Goal: Contribute content

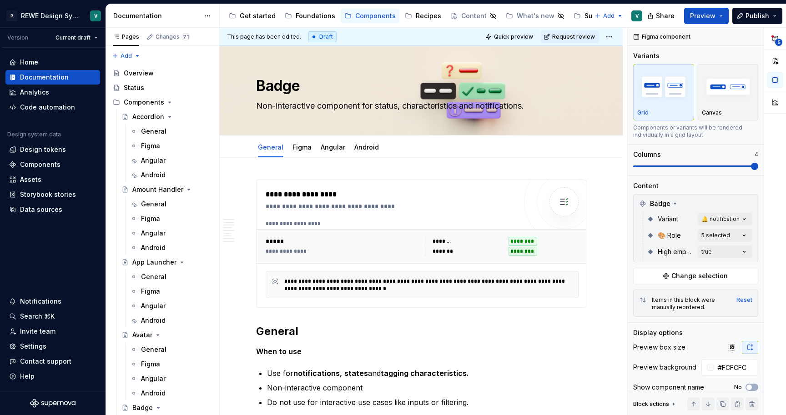
scroll to position [594, 0]
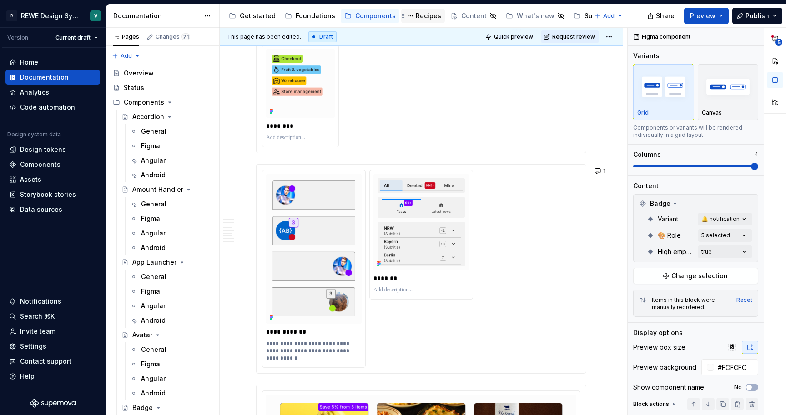
click at [418, 16] on div "Recipes" at bounding box center [428, 15] width 25 height 9
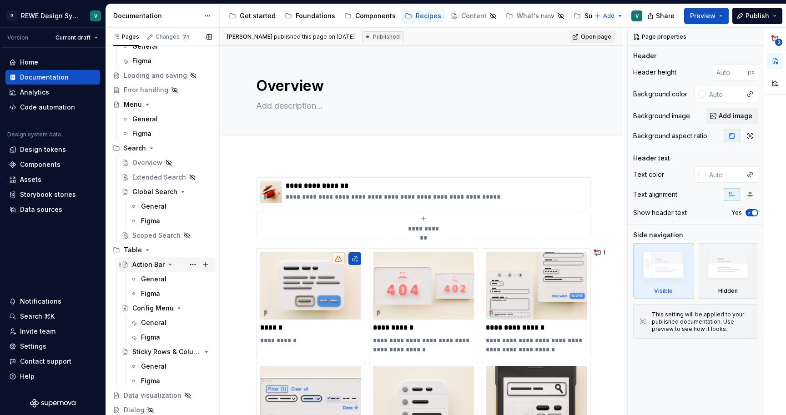
scroll to position [158, 0]
click at [158, 321] on div "General" at bounding box center [153, 323] width 25 height 9
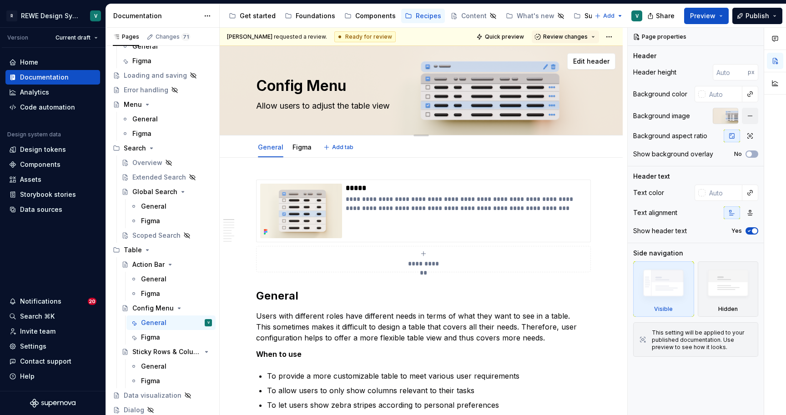
click at [358, 105] on textarea "Allow users to adjust the table view" at bounding box center [419, 106] width 330 height 15
type textarea "*"
type textarea "Allow users to adjust the able view"
type textarea "*"
type textarea "Allow users to adjust the Table view"
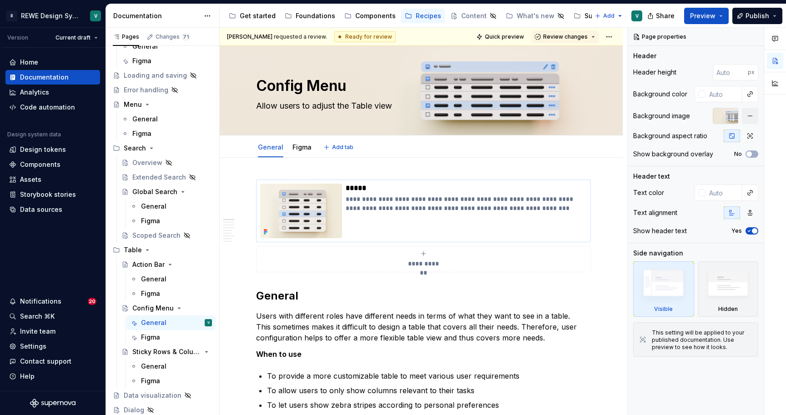
type textarea "*"
type textarea "Allow users to adjust the Table view"
click at [348, 320] on p "Users with different roles have different needs in terms of what they want to s…" at bounding box center [421, 327] width 330 height 33
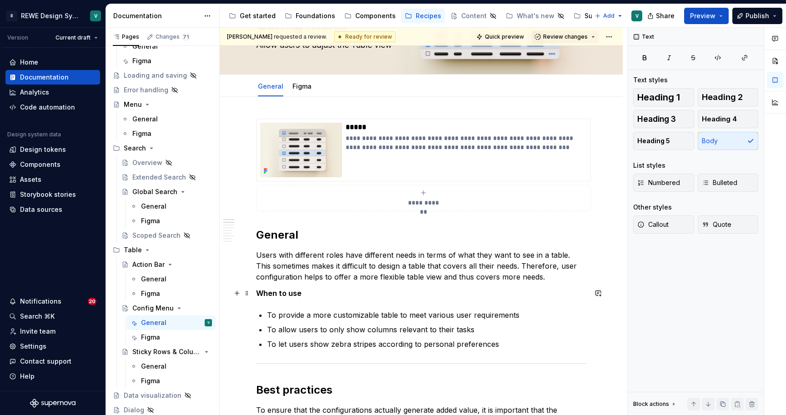
scroll to position [61, 0]
type textarea "*"
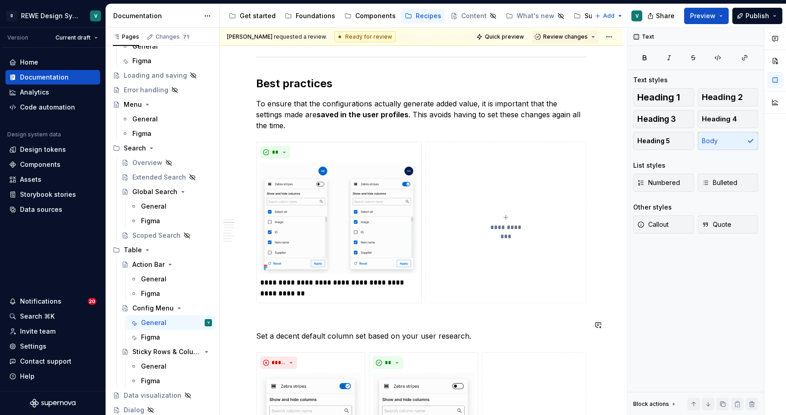
scroll to position [372, 0]
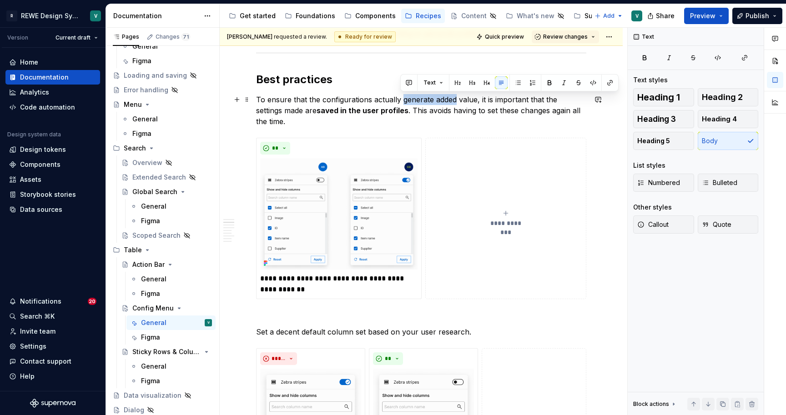
drag, startPoint x: 454, startPoint y: 101, endPoint x: 403, endPoint y: 100, distance: 51.4
click at [403, 100] on p "To ensure that the configurations actually generate added value, it is importan…" at bounding box center [421, 110] width 330 height 33
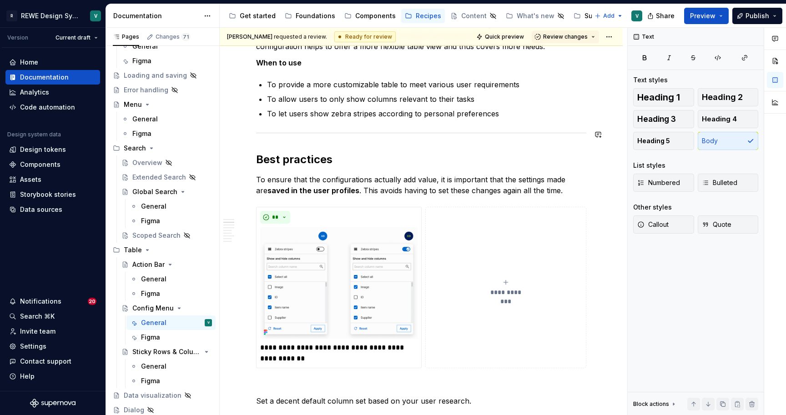
scroll to position [266, 0]
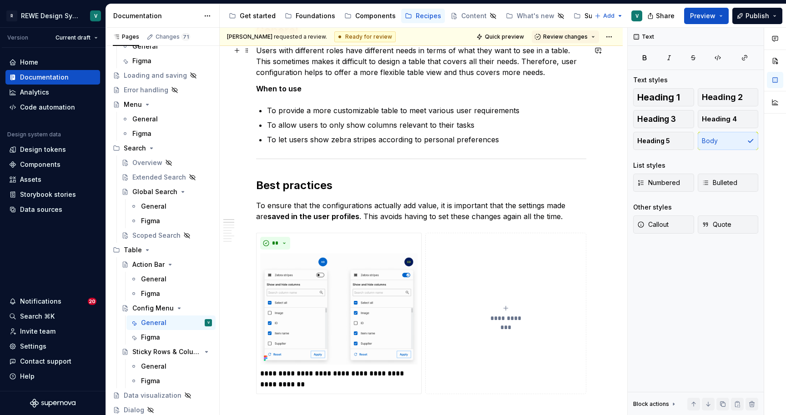
click at [387, 71] on p "Users with different roles have different needs in terms of what they want to s…" at bounding box center [421, 61] width 330 height 33
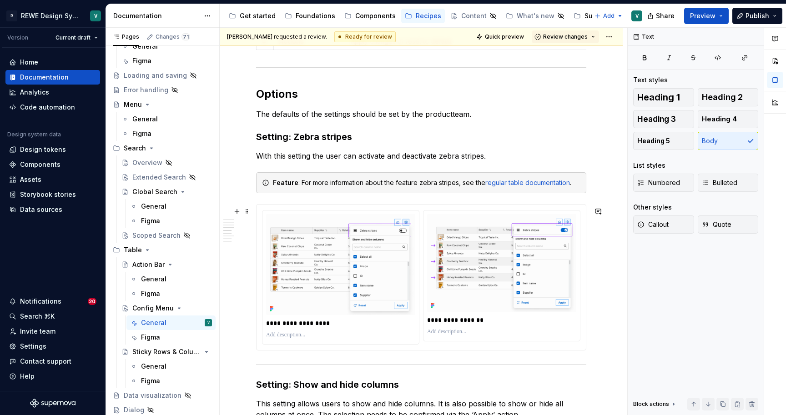
scroll to position [1554, 0]
click at [450, 117] on p "The defaults of the settings should be set by the productteam." at bounding box center [421, 113] width 330 height 11
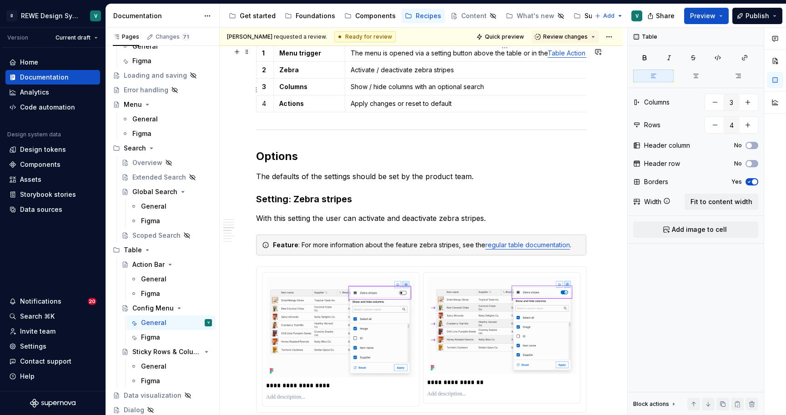
click at [433, 84] on td "Show / hide columns with an optional search" at bounding box center [504, 86] width 319 height 17
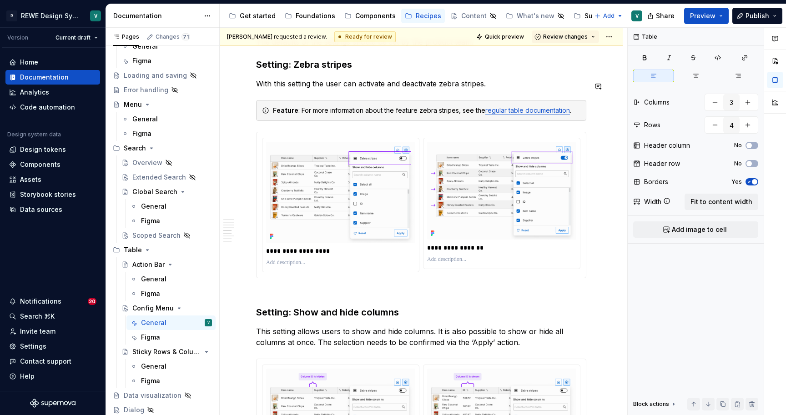
scroll to position [1636, 0]
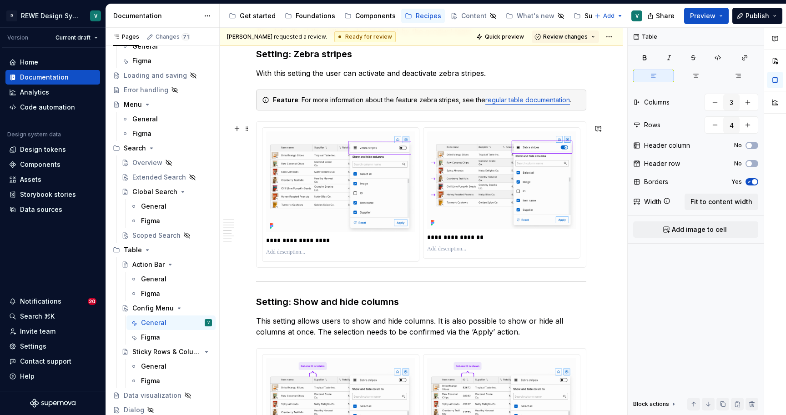
type textarea "*"
